Goal: Complete application form

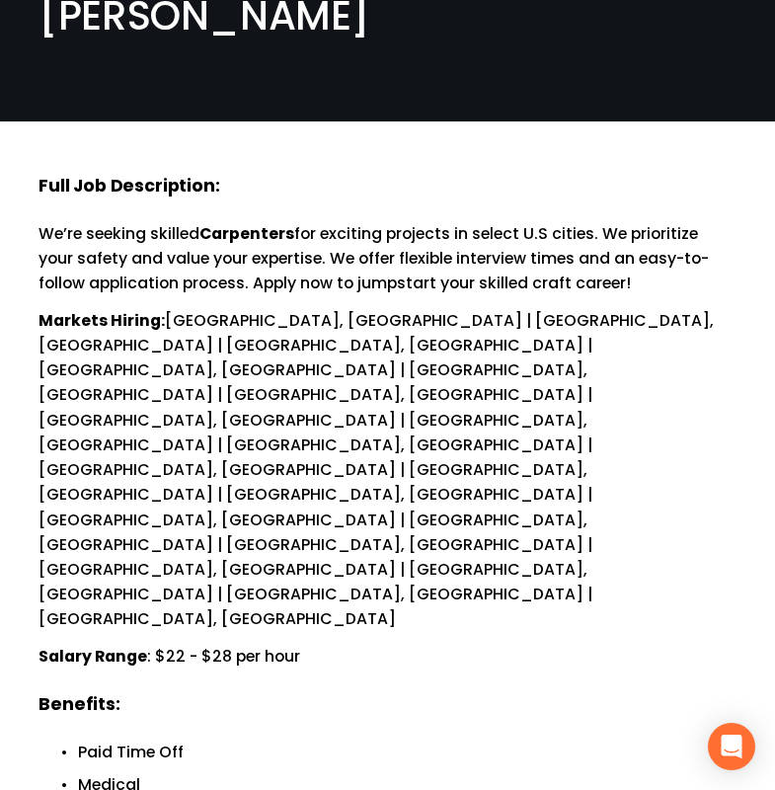
scroll to position [197, 0]
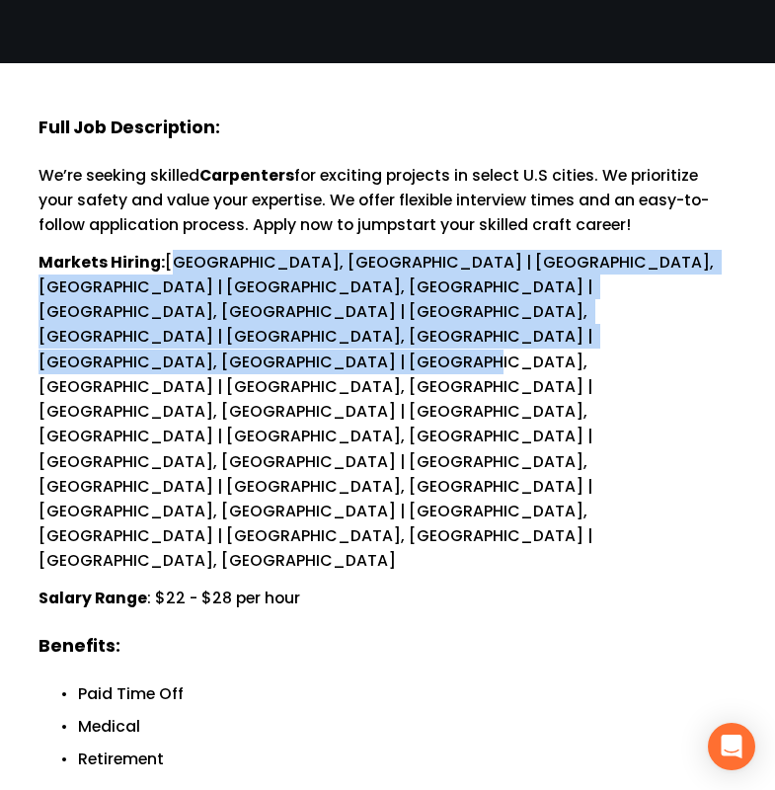
drag, startPoint x: 170, startPoint y: 263, endPoint x: 214, endPoint y: 337, distance: 86.4
click at [214, 337] on p "Markets Hiring: [GEOGRAPHIC_DATA], [GEOGRAPHIC_DATA] | [GEOGRAPHIC_DATA], [GEOG…" at bounding box center [388, 412] width 698 height 324
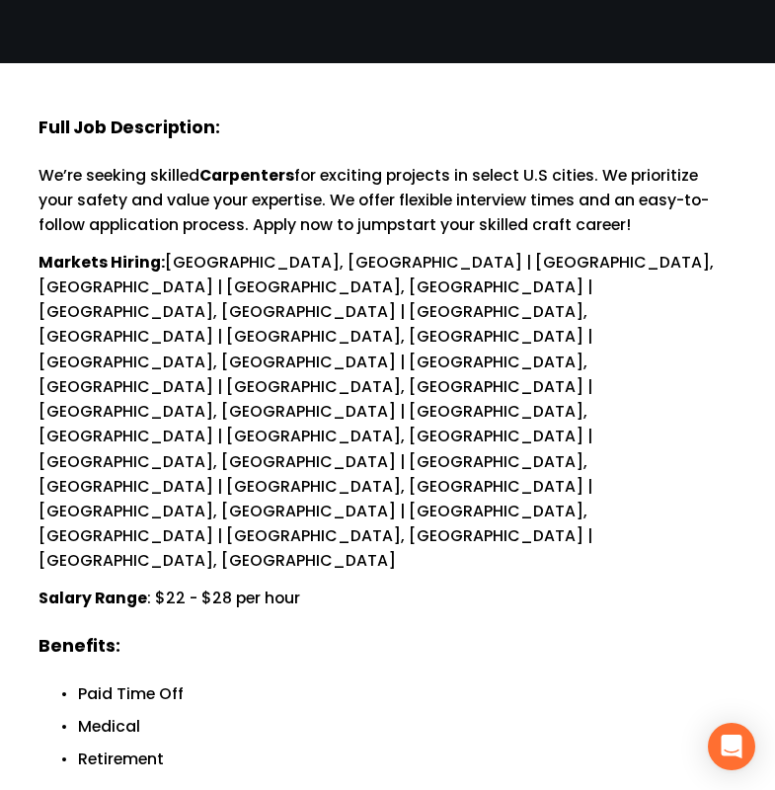
drag, startPoint x: 214, startPoint y: 337, endPoint x: 421, endPoint y: 356, distance: 207.3
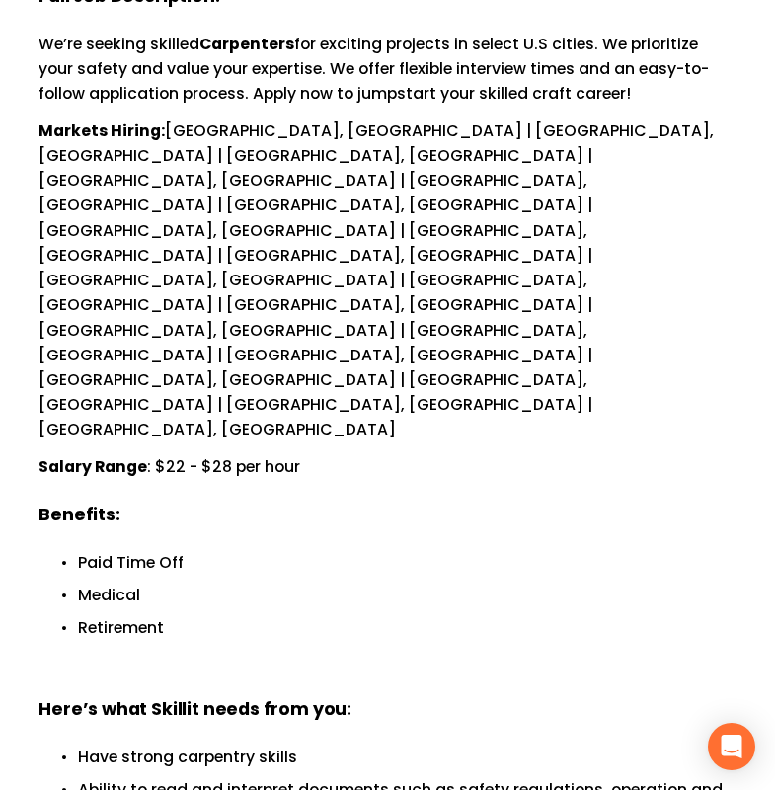
scroll to position [395, 0]
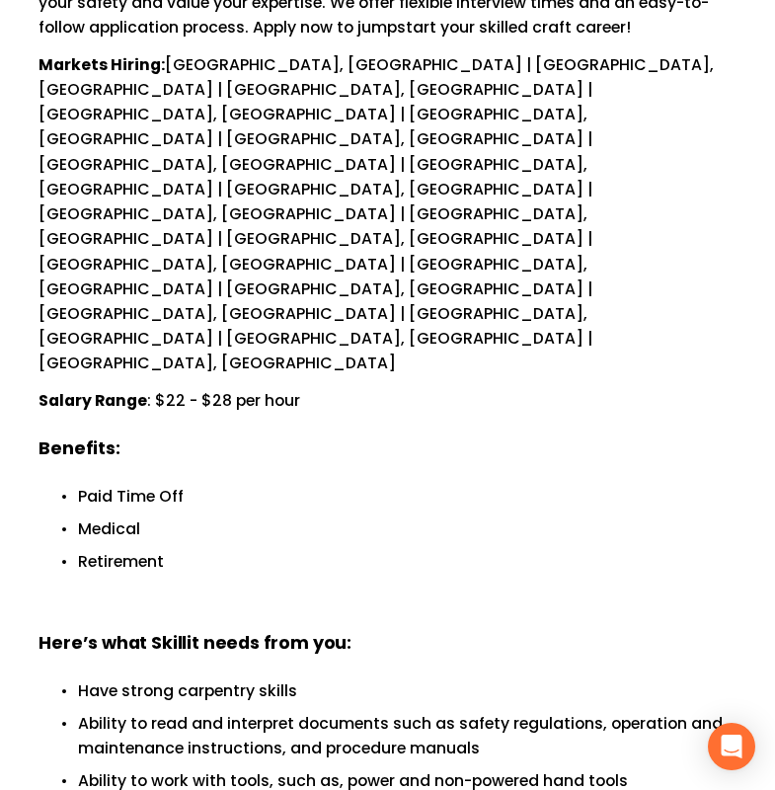
click at [80, 484] on p "Paid Time Off" at bounding box center [407, 496] width 659 height 25
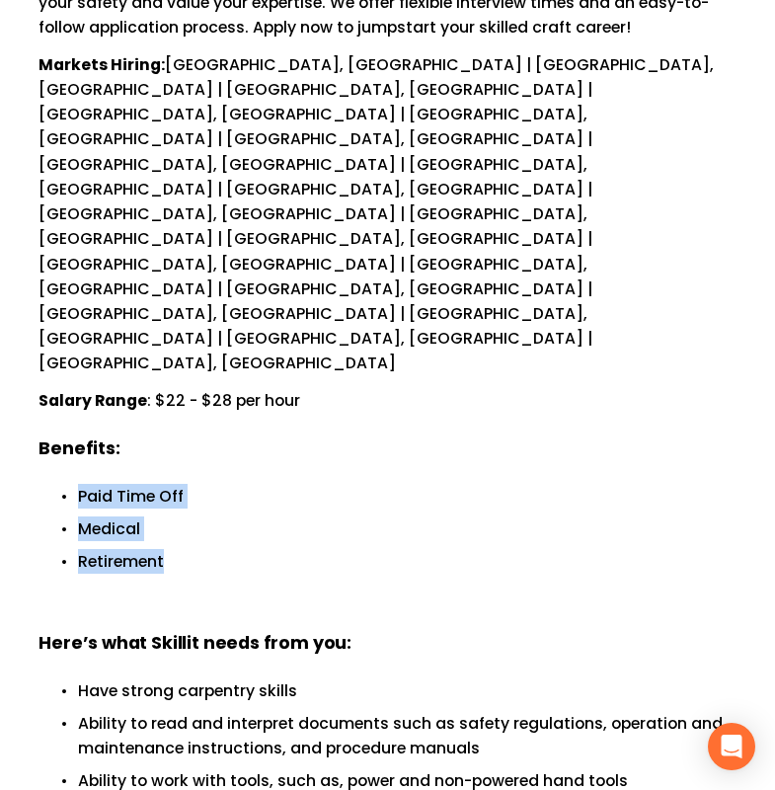
drag, startPoint x: 81, startPoint y: 272, endPoint x: 171, endPoint y: 342, distance: 114.0
click at [171, 484] on ul "Paid Time Off Medical Retirement" at bounding box center [388, 545] width 698 height 123
click at [273, 484] on ul "Paid Time Off Medical Retirement" at bounding box center [388, 545] width 698 height 123
click at [263, 250] on div "Full Job Description: We’re seeking skilled Carpenters for exciting projects in…" at bounding box center [388, 622] width 698 height 1408
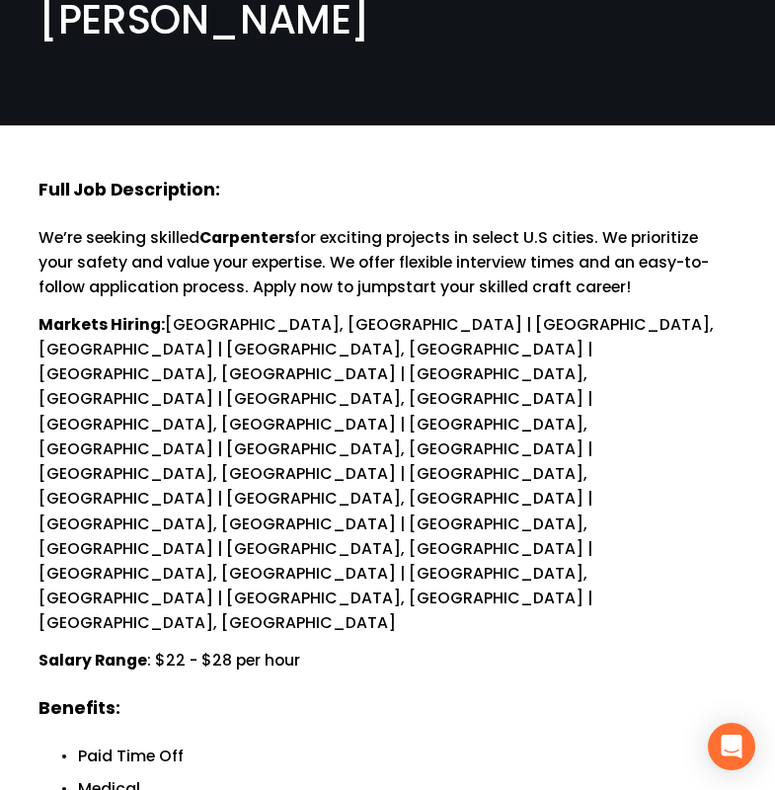
scroll to position [0, 0]
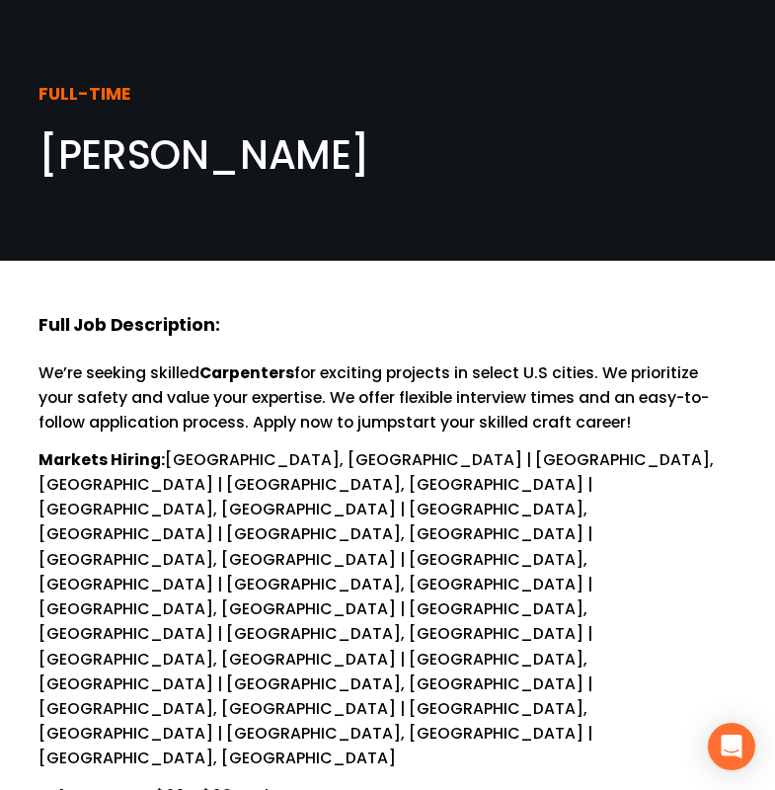
drag, startPoint x: 43, startPoint y: 372, endPoint x: 656, endPoint y: 422, distance: 614.1
click at [656, 422] on p "We’re seeking skilled Carpenters for exciting projects in select U.S cities. We…" at bounding box center [388, 397] width 698 height 75
click at [356, 783] on p "Salary Range : $22 - $28 per hour" at bounding box center [388, 795] width 698 height 25
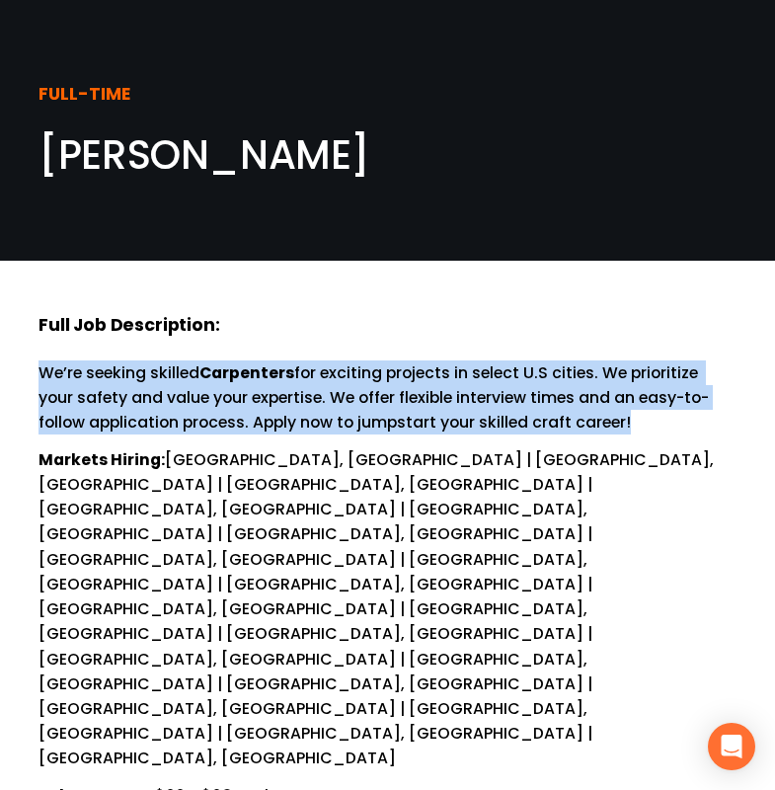
drag, startPoint x: 42, startPoint y: 369, endPoint x: 631, endPoint y: 416, distance: 590.3
click at [631, 416] on p "We’re seeking skilled Carpenters for exciting projects in select U.S cities. We…" at bounding box center [388, 397] width 698 height 75
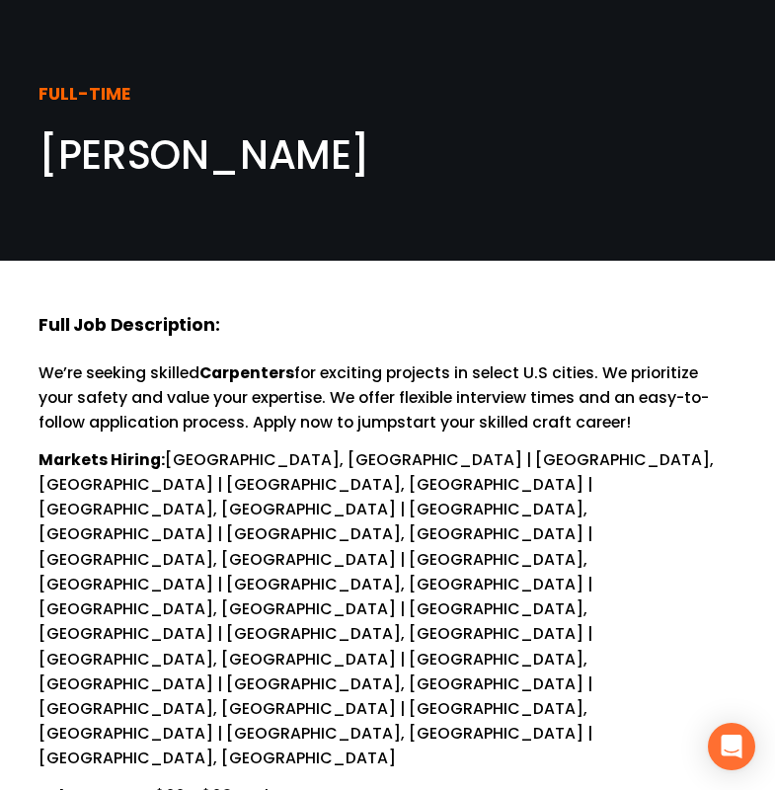
drag, startPoint x: 631, startPoint y: 416, endPoint x: 395, endPoint y: 599, distance: 299.0
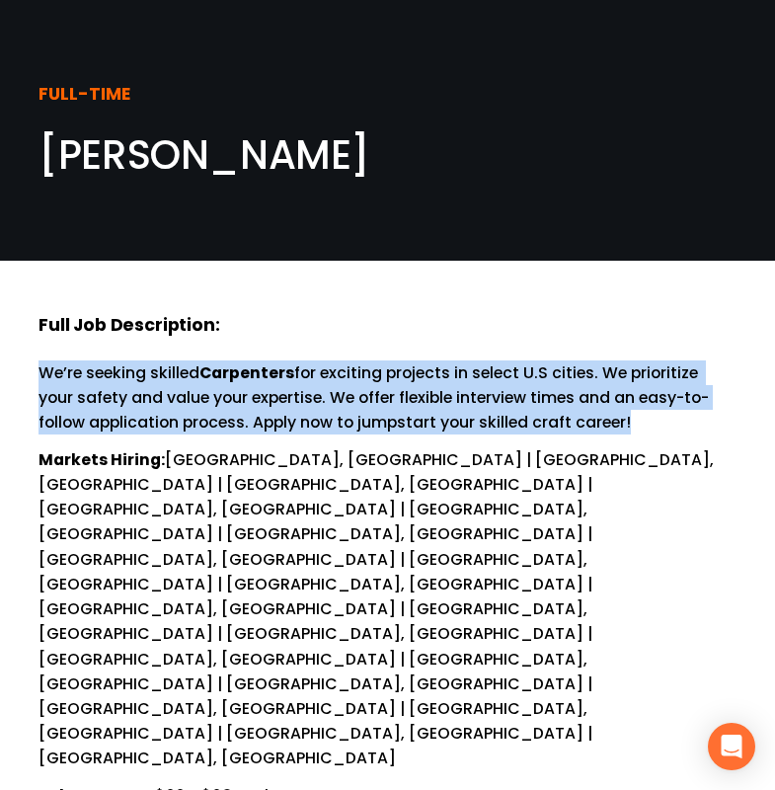
drag, startPoint x: 46, startPoint y: 373, endPoint x: 631, endPoint y: 414, distance: 585.9
click at [631, 414] on p "We’re seeking skilled Carpenters for exciting projects in select U.S cities. We…" at bounding box center [388, 397] width 698 height 75
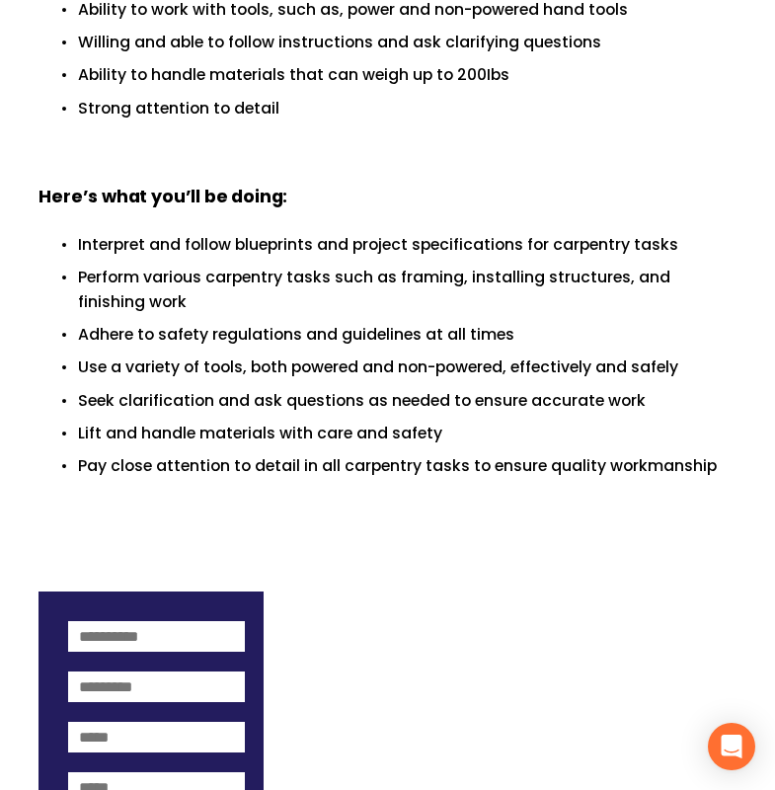
scroll to position [1185, 0]
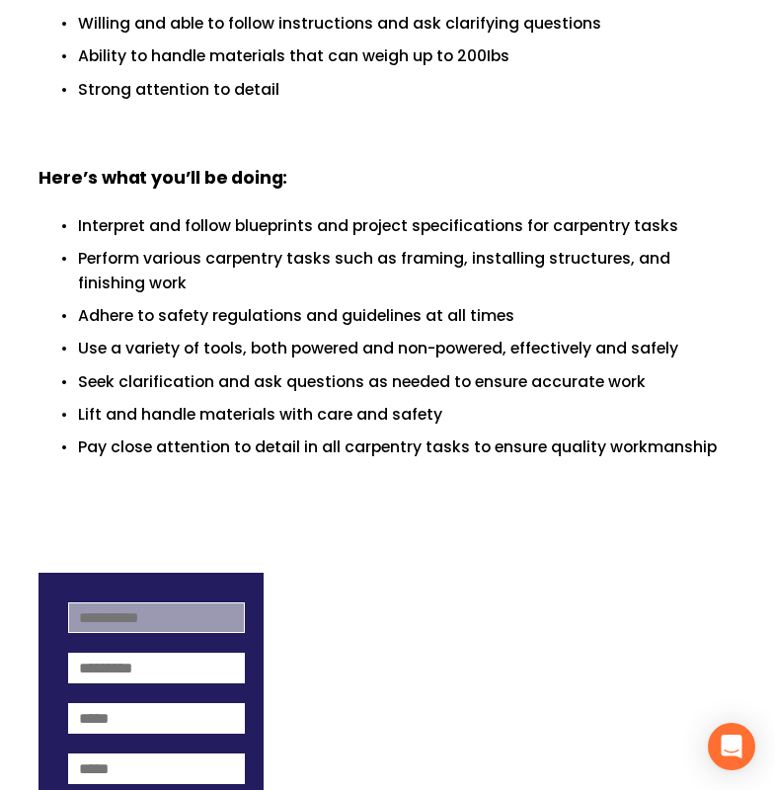
click at [121, 602] on input at bounding box center [156, 617] width 176 height 31
type input "******"
type input "**********"
